Goal: Information Seeking & Learning: Learn about a topic

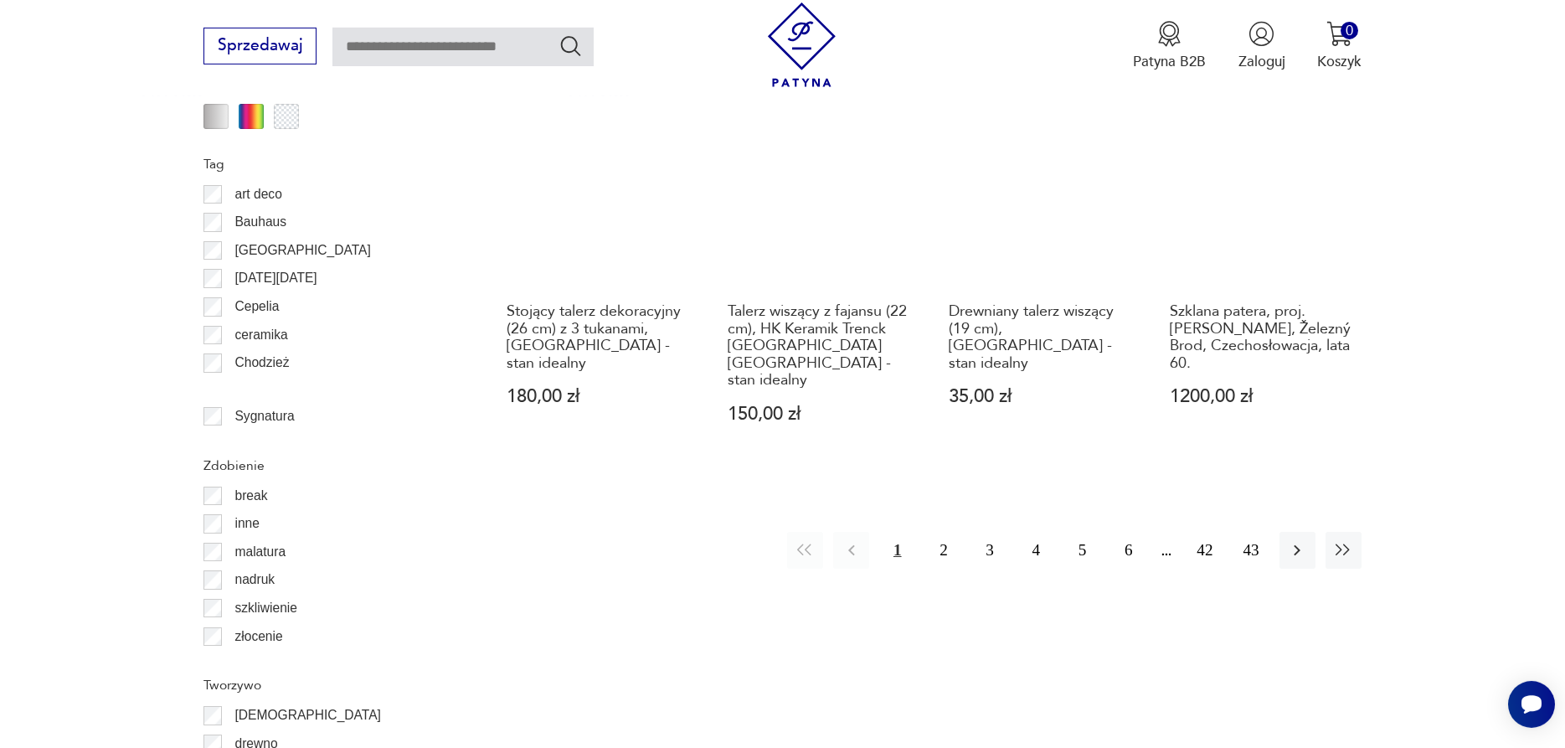
scroll to position [2019, 0]
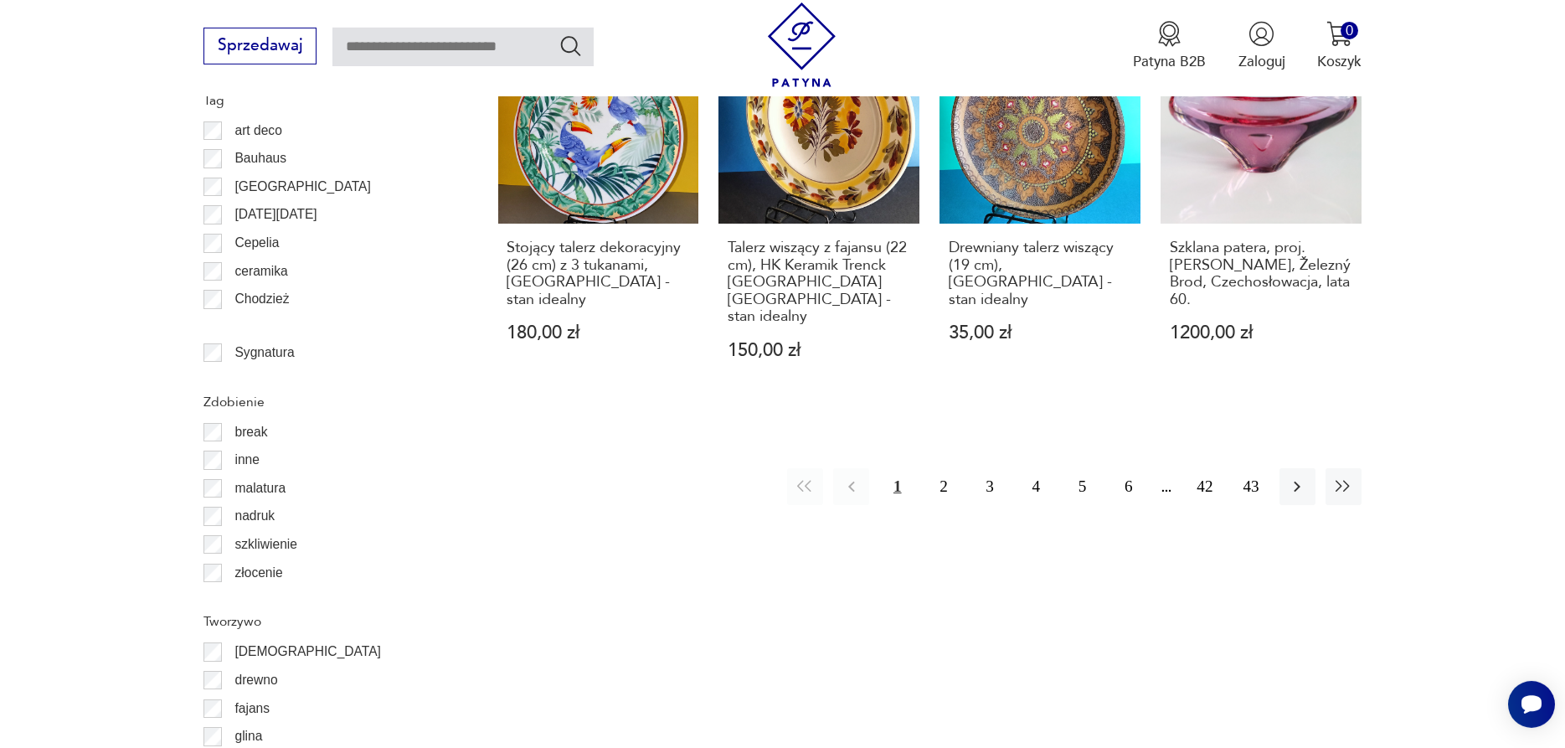
click at [417, 46] on input "text" at bounding box center [462, 47] width 261 height 39
type input "******"
click at [564, 53] on icon "Szukaj" at bounding box center [570, 45] width 24 height 24
type input "******"
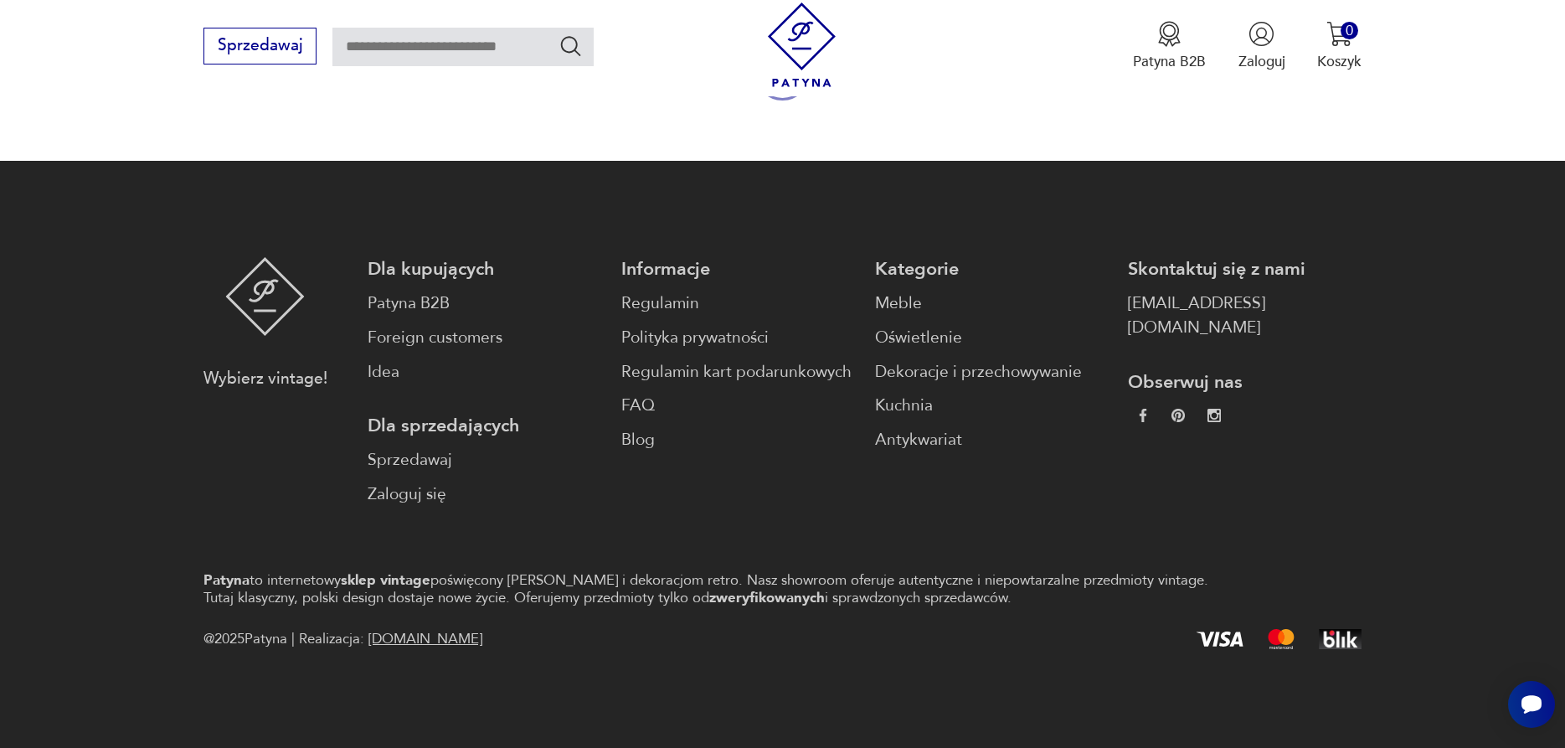
type input "******"
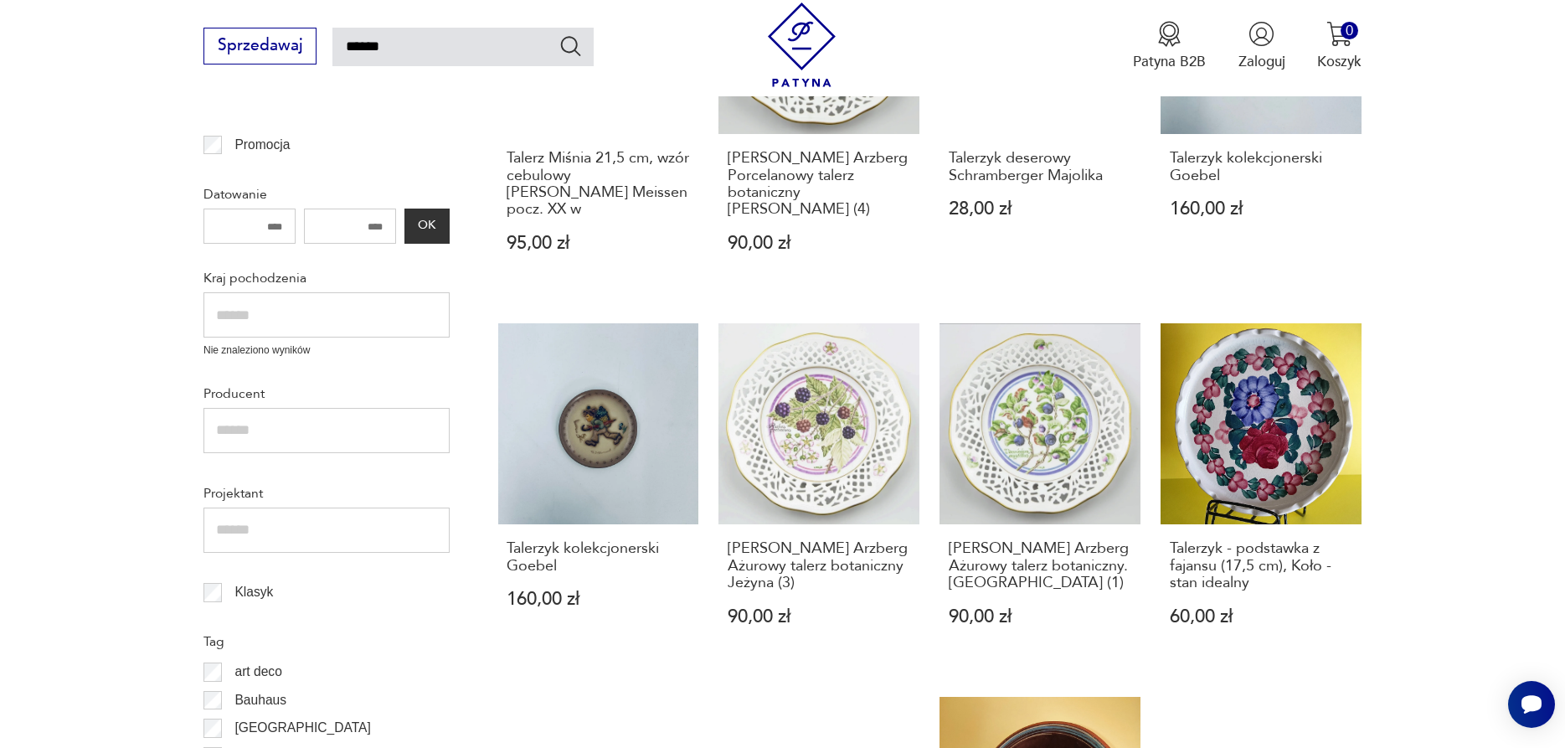
scroll to position [661, 0]
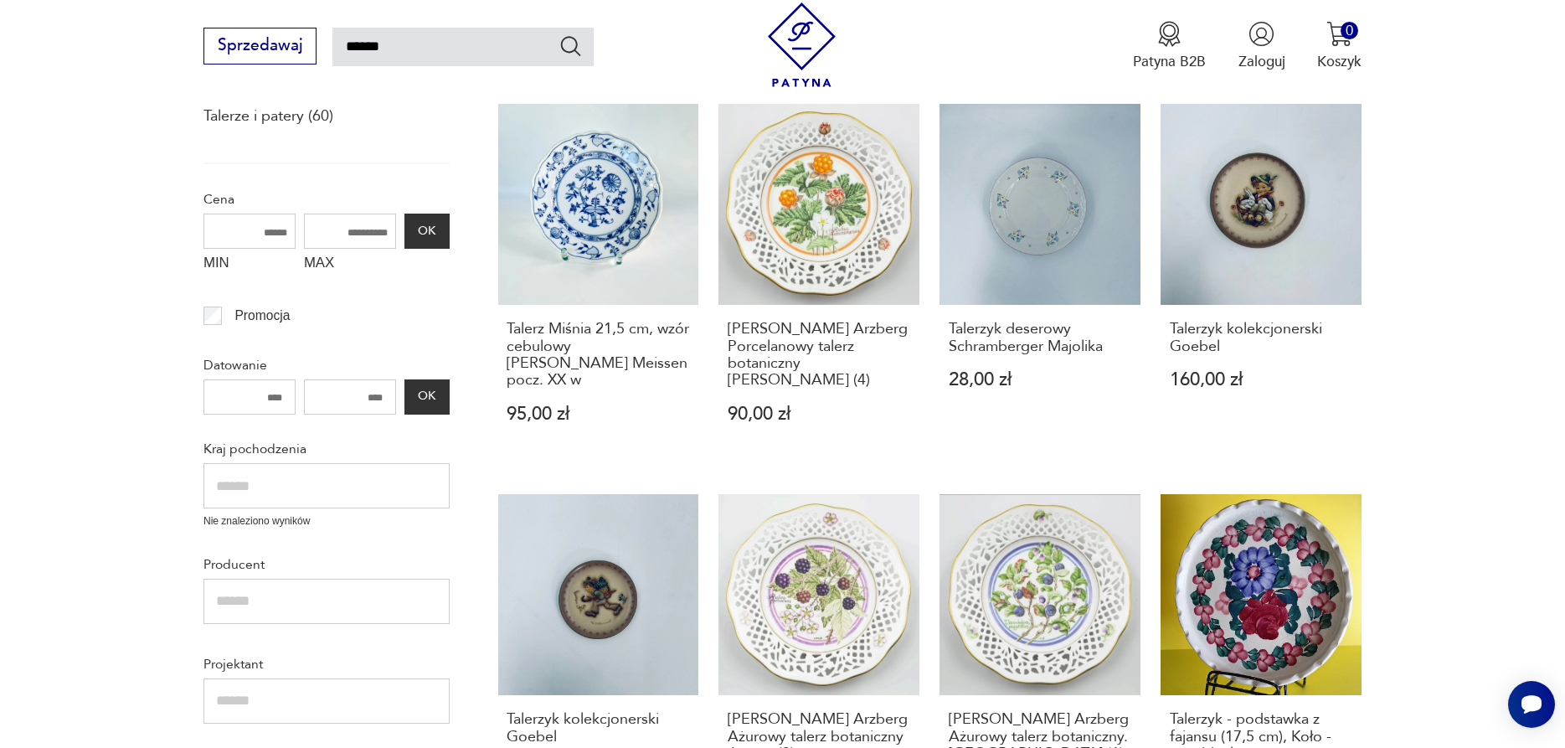
click at [387, 236] on input "MAX" at bounding box center [350, 231] width 92 height 35
drag, startPoint x: 364, startPoint y: 231, endPoint x: 334, endPoint y: 224, distance: 30.9
click at [334, 224] on input "MAX" at bounding box center [350, 231] width 92 height 35
click at [337, 237] on input "MAX" at bounding box center [350, 231] width 92 height 35
click at [342, 234] on input "MAX" at bounding box center [350, 231] width 92 height 35
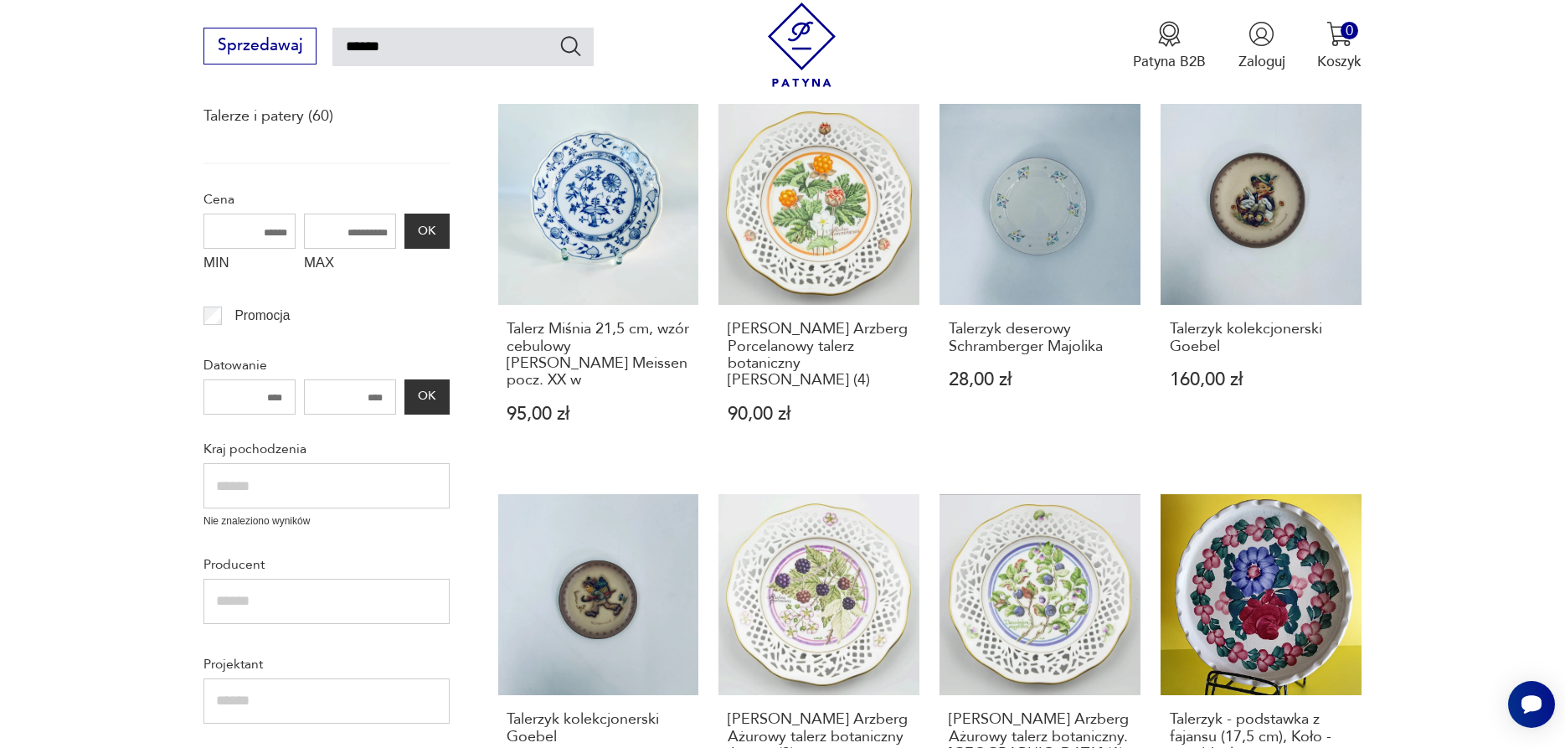
click at [342, 239] on input "MAX" at bounding box center [350, 231] width 92 height 35
click at [260, 235] on input "MIN" at bounding box center [249, 231] width 92 height 35
click at [334, 227] on input "MAX" at bounding box center [350, 231] width 92 height 35
click at [375, 234] on input "MAX" at bounding box center [350, 231] width 92 height 35
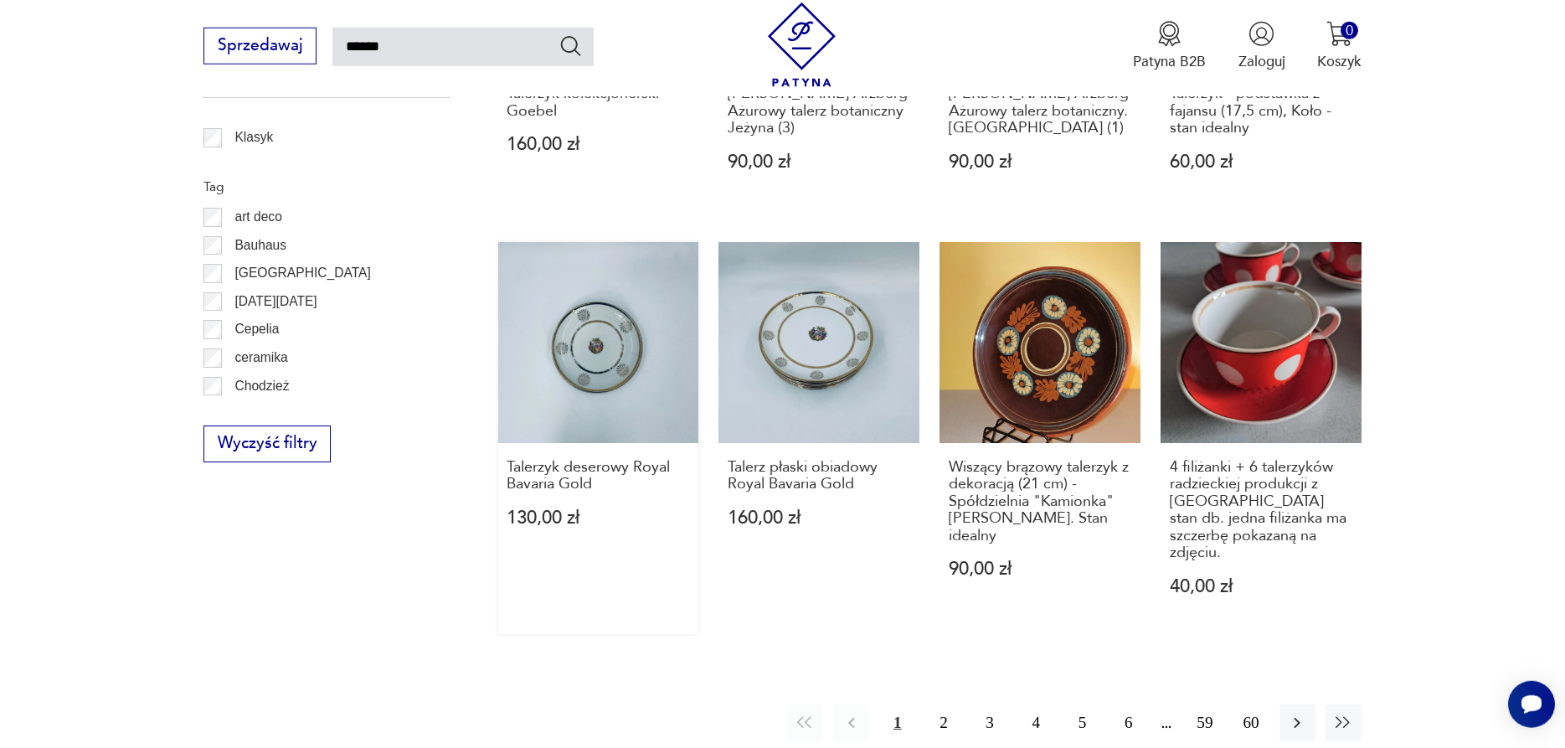
scroll to position [1345, 0]
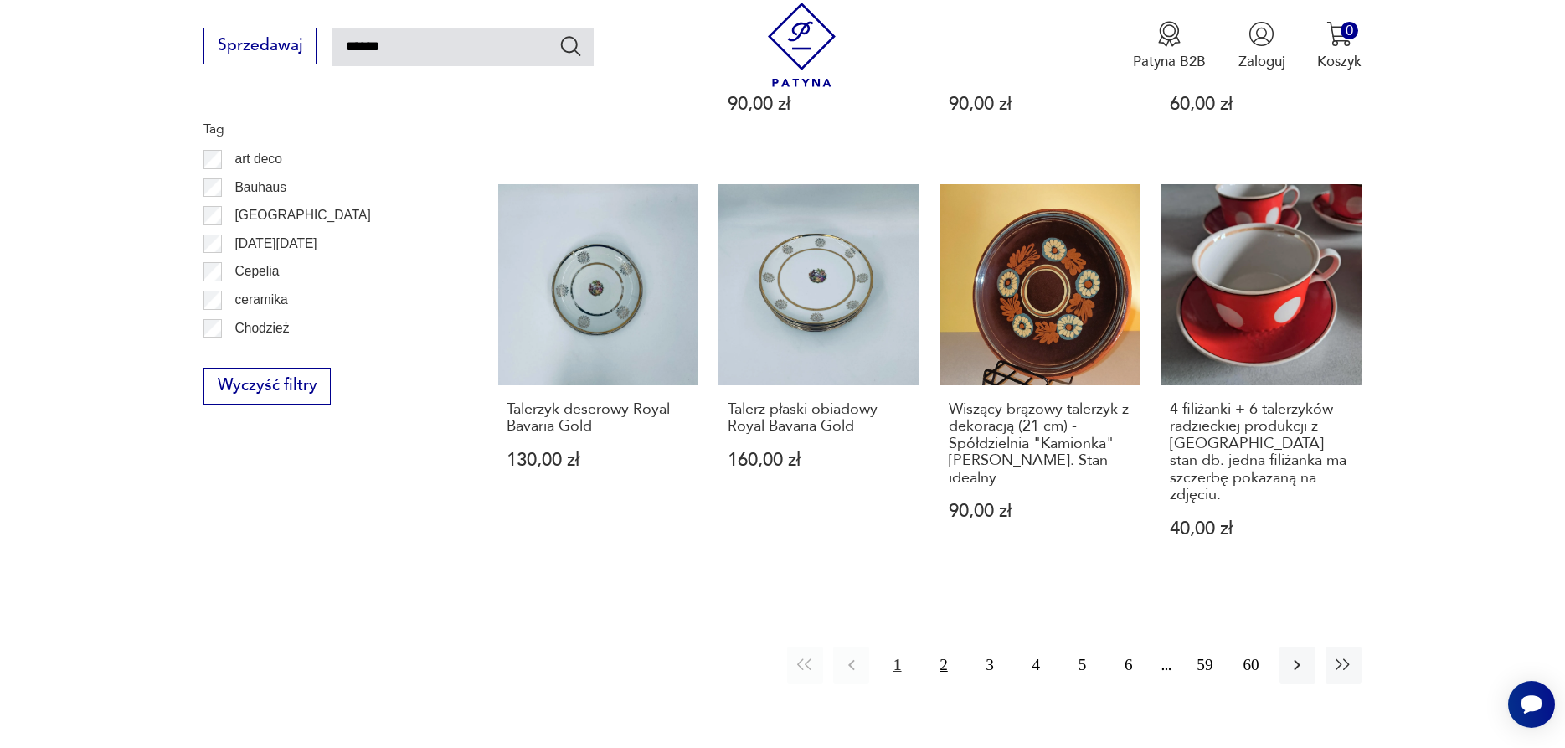
click at [943, 646] on button "2" at bounding box center [943, 664] width 36 height 36
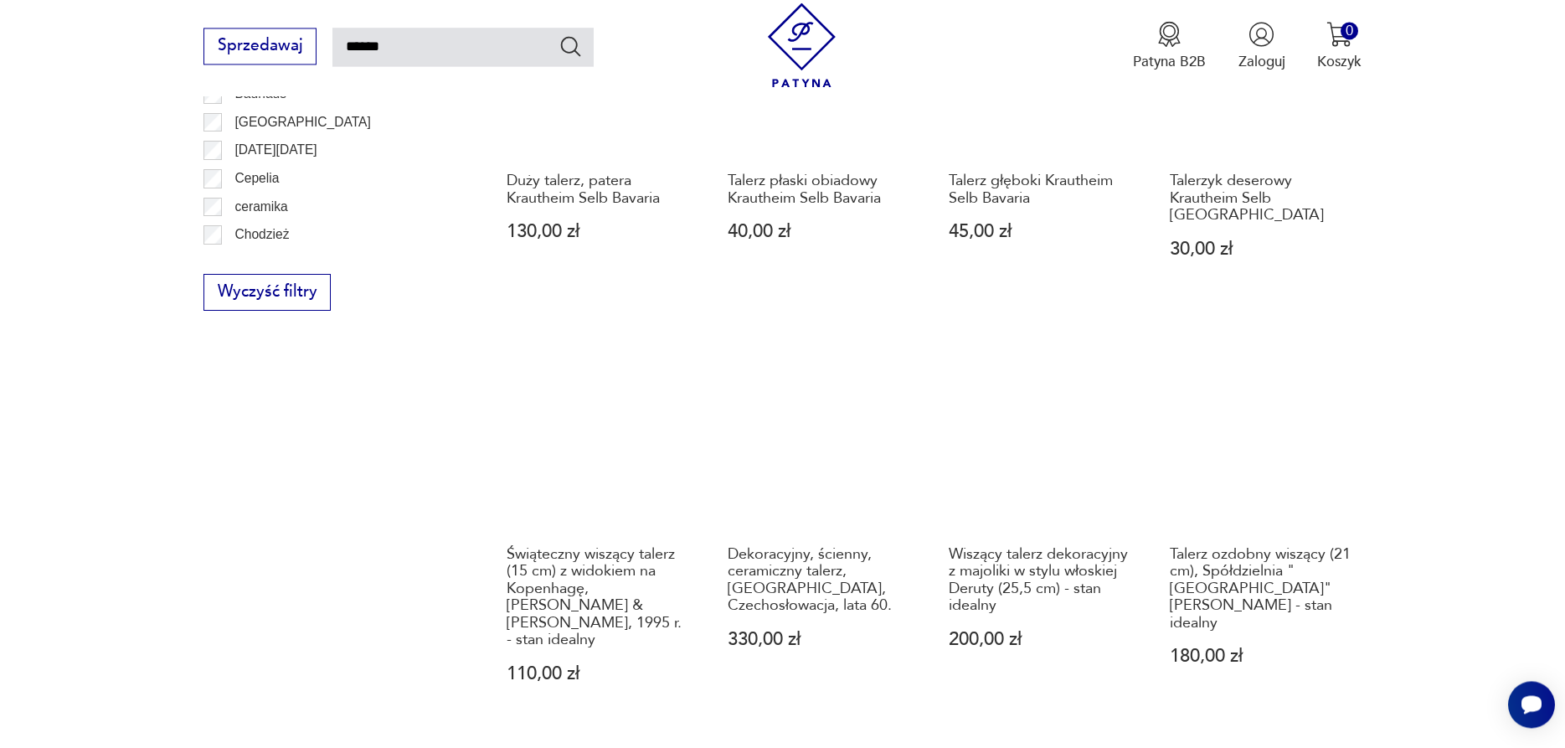
scroll to position [1377, 0]
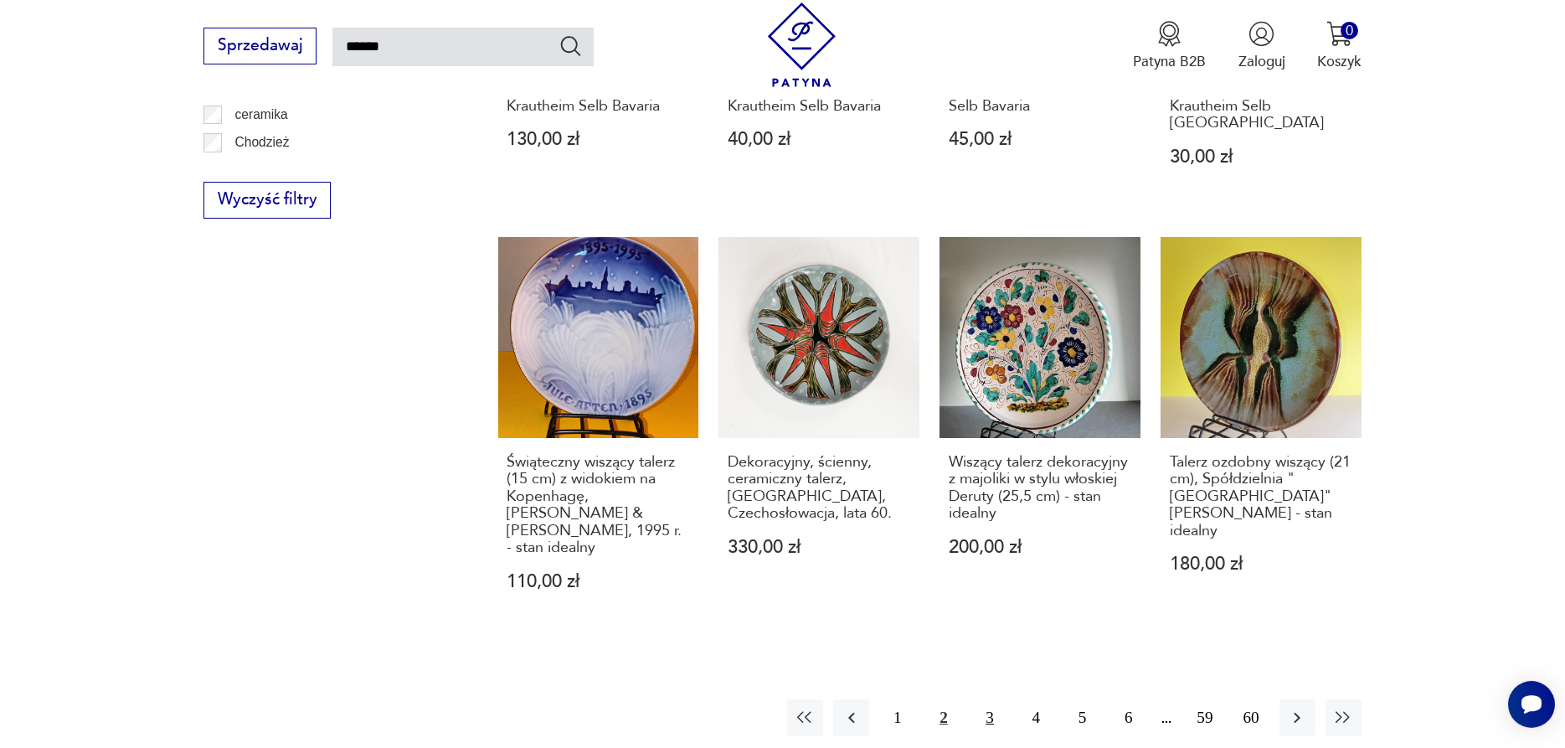
click at [984, 699] on button "3" at bounding box center [990, 717] width 36 height 36
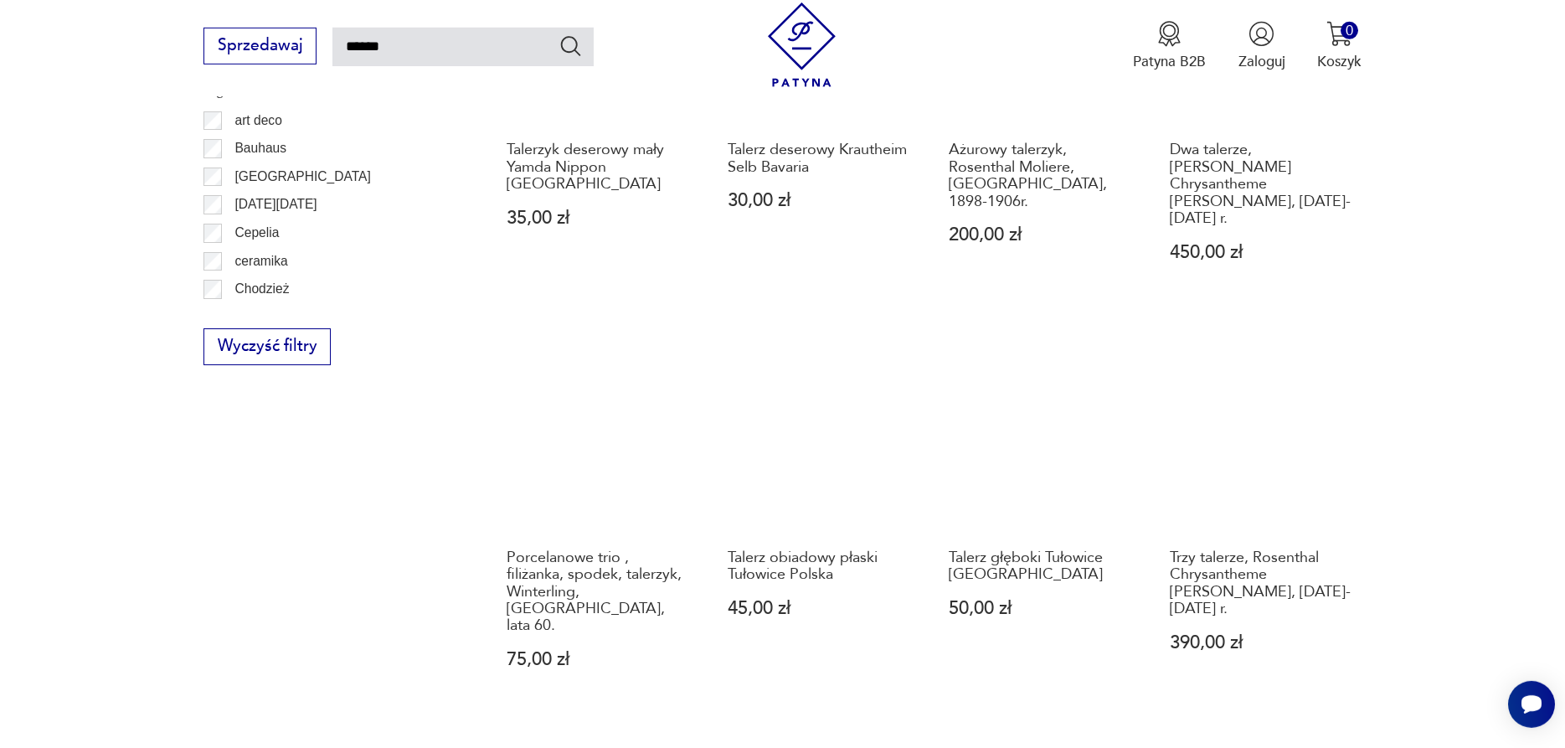
scroll to position [1377, 0]
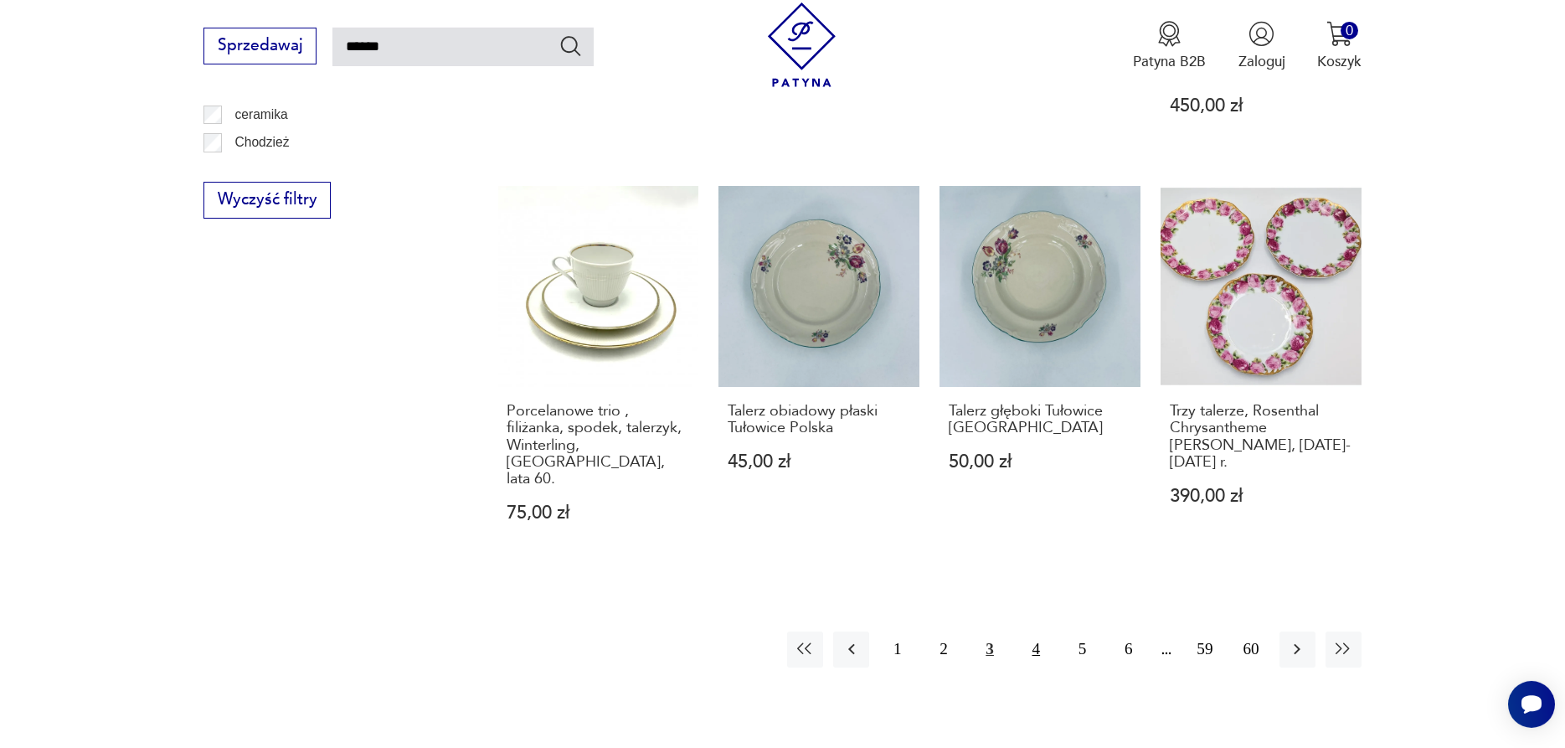
click at [1032, 631] on button "4" at bounding box center [1036, 649] width 36 height 36
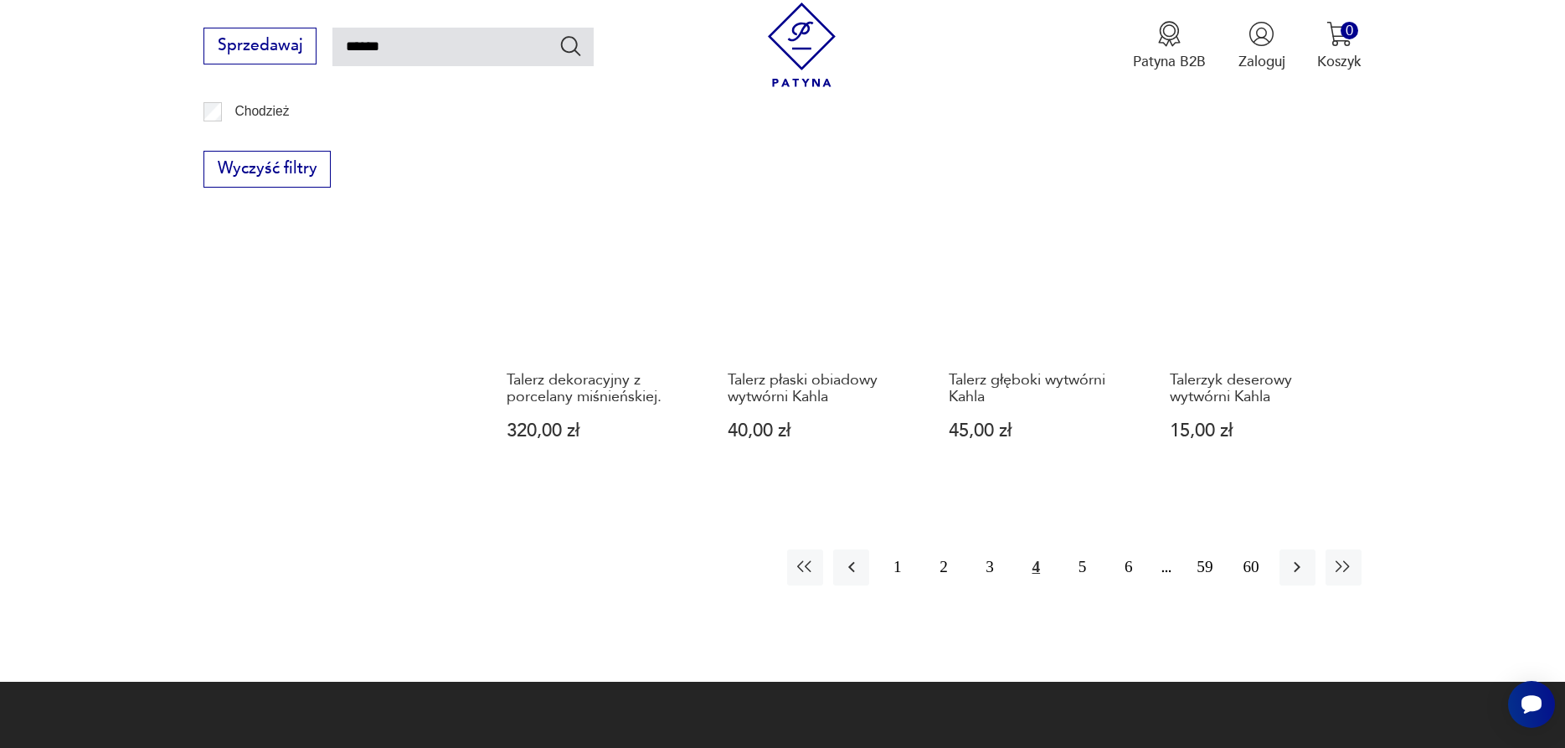
scroll to position [1463, 0]
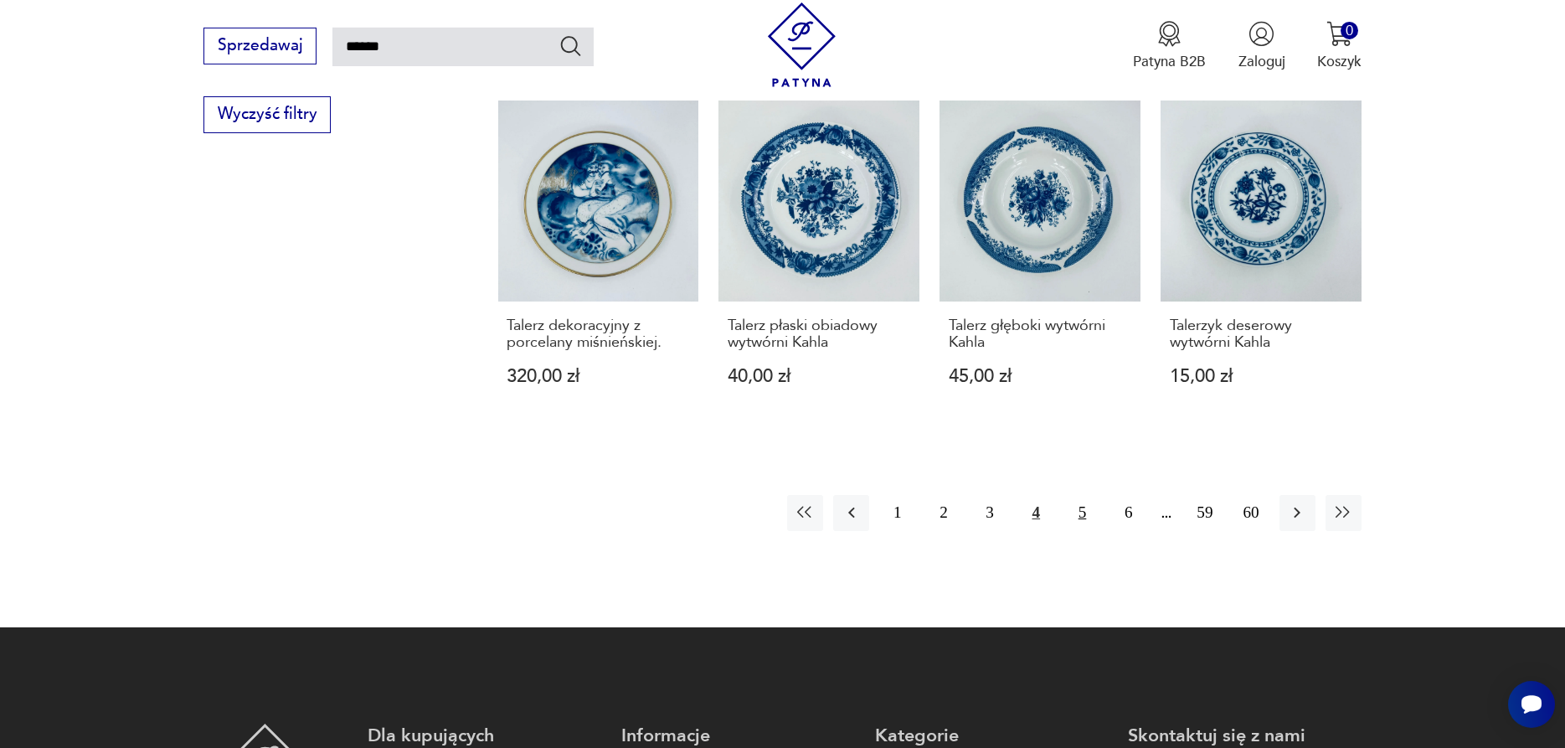
click at [1079, 512] on button "5" at bounding box center [1082, 513] width 36 height 36
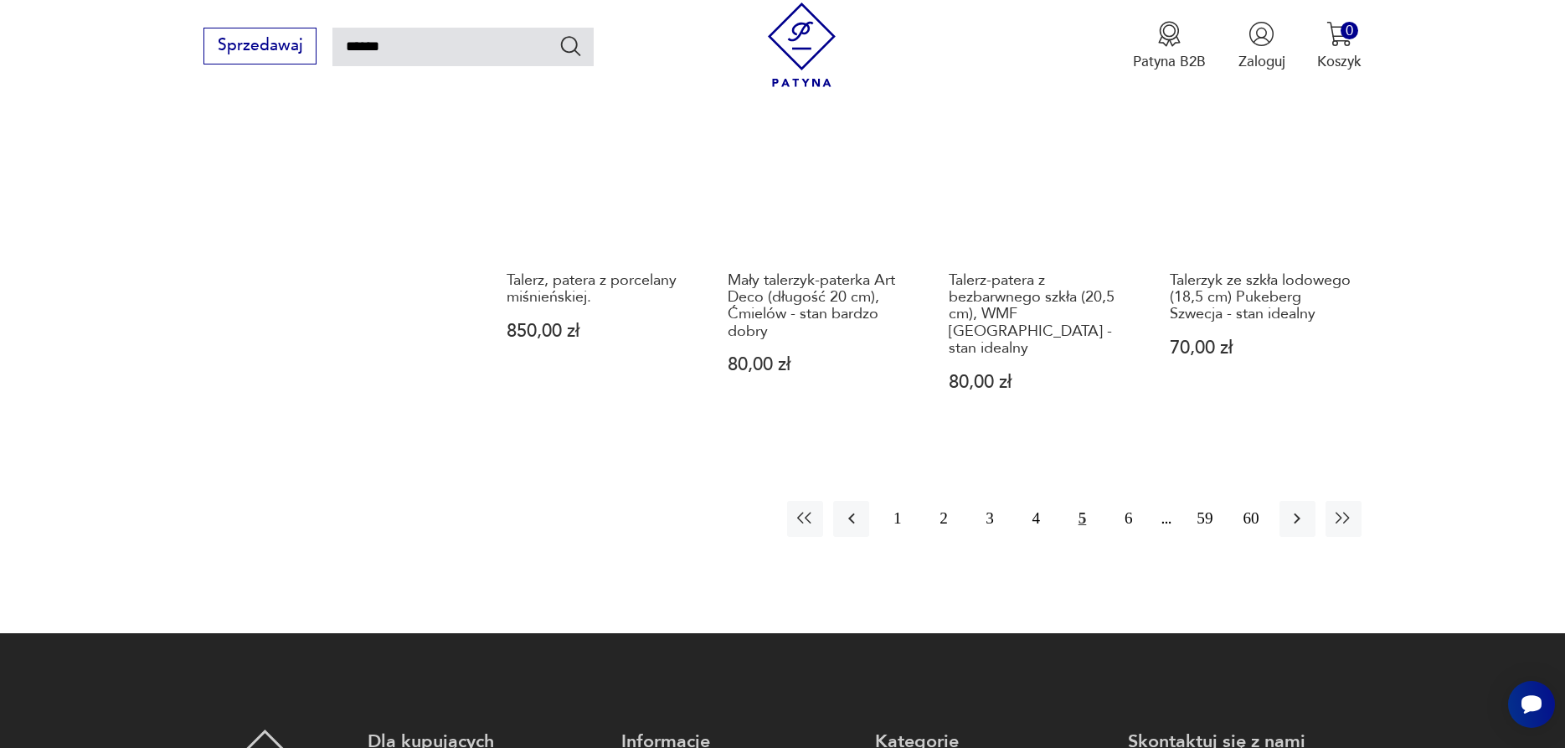
scroll to position [1549, 0]
